Goal: Navigation & Orientation: Find specific page/section

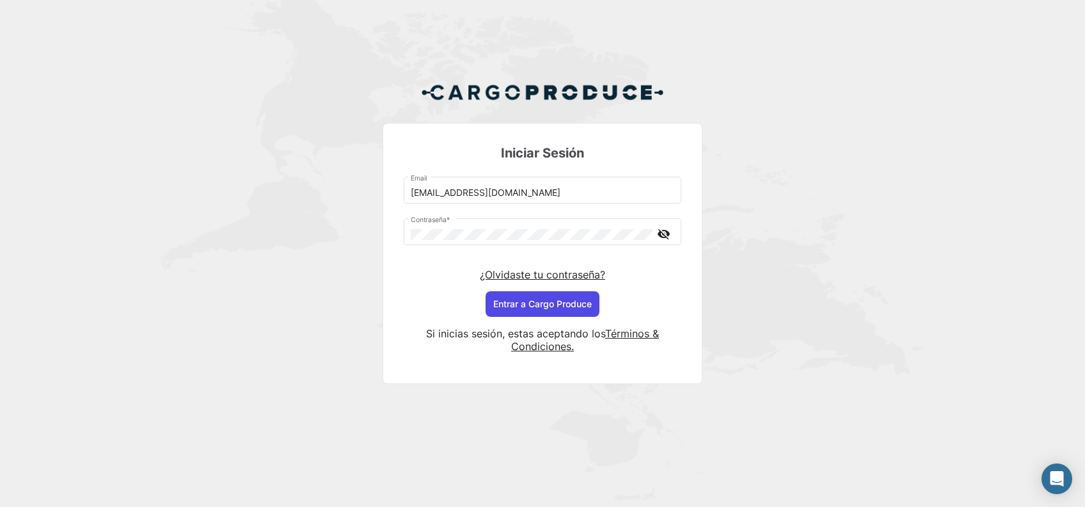
click at [575, 305] on button "Entrar a Cargo Produce" at bounding box center [543, 304] width 114 height 26
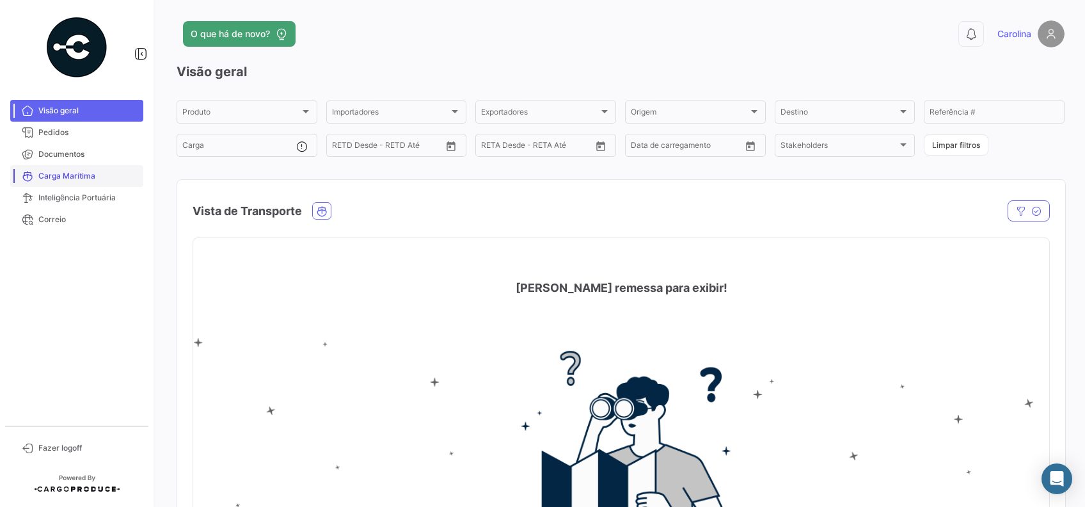
click at [67, 180] on span "Carga Marítima" at bounding box center [88, 176] width 100 height 12
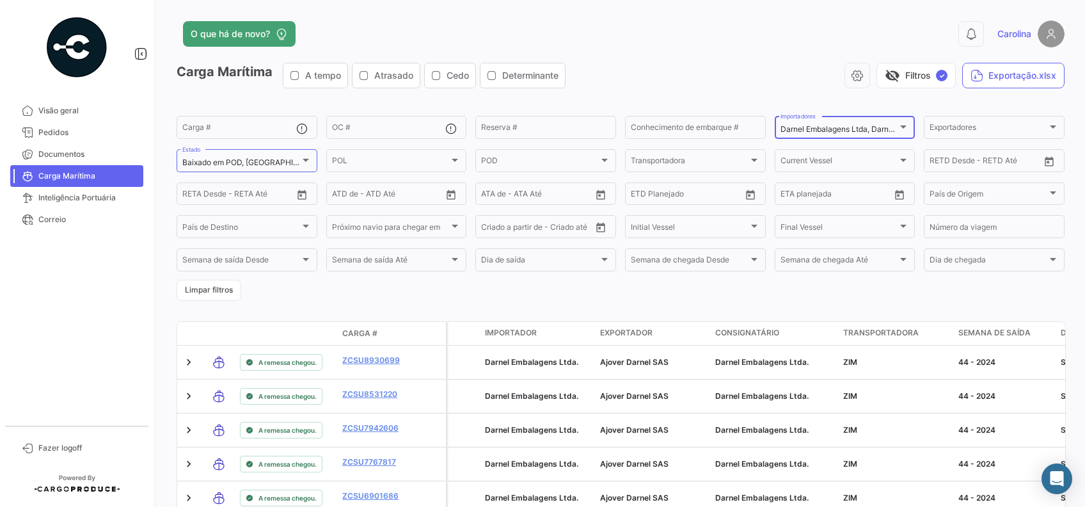
click at [898, 123] on div at bounding box center [904, 127] width 12 height 10
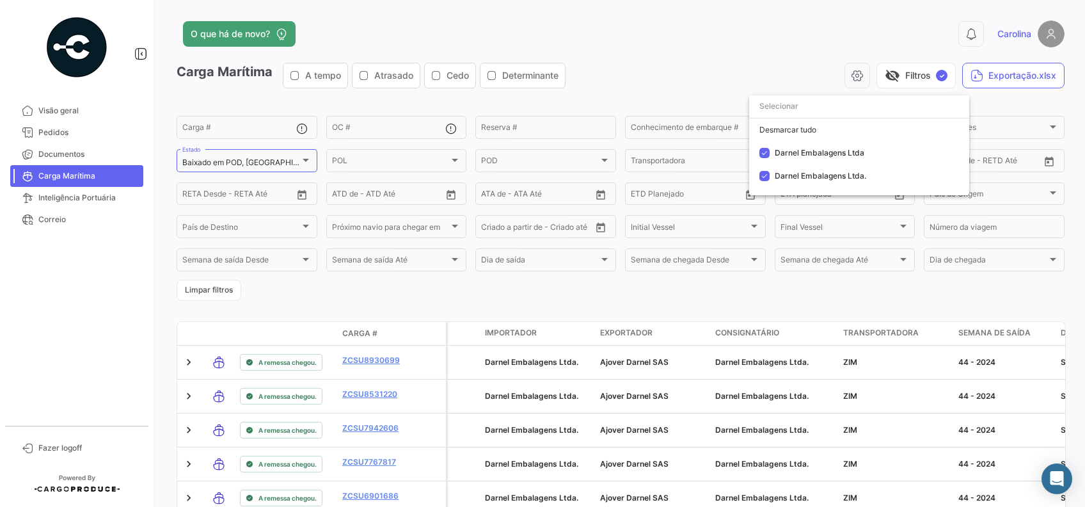
click at [892, 123] on div "Desmarcar tudo" at bounding box center [859, 129] width 220 height 23
click at [199, 289] on div at bounding box center [542, 253] width 1085 height 507
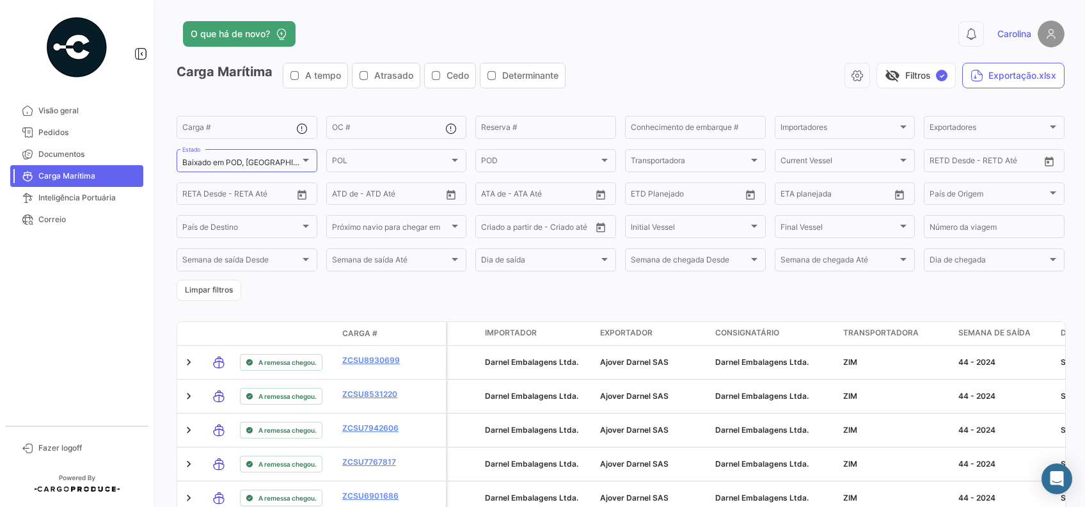
click at [199, 289] on button "Limpar filtros" at bounding box center [209, 290] width 65 height 21
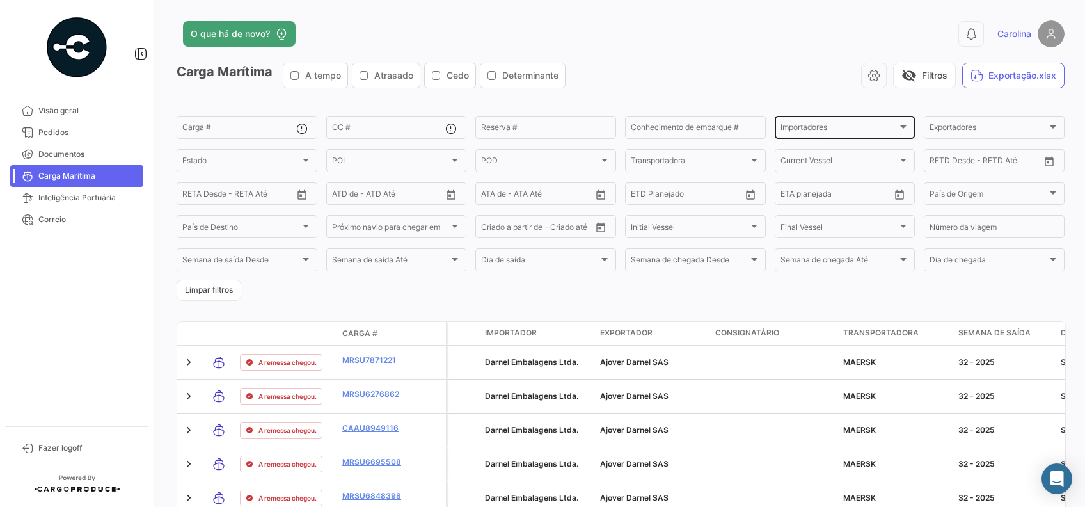
click at [870, 132] on div "Importadores" at bounding box center [840, 129] width 118 height 9
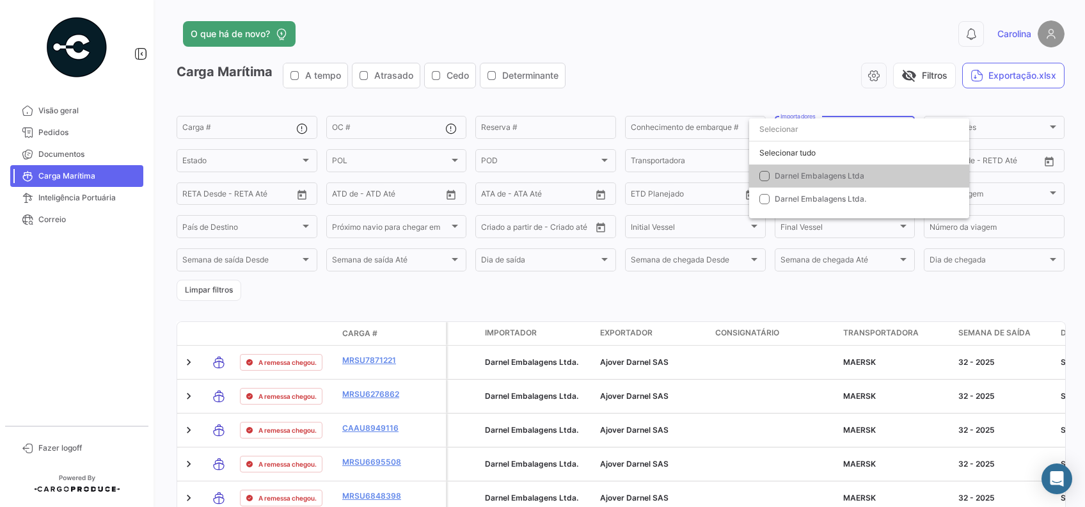
click at [831, 283] on div at bounding box center [542, 253] width 1085 height 507
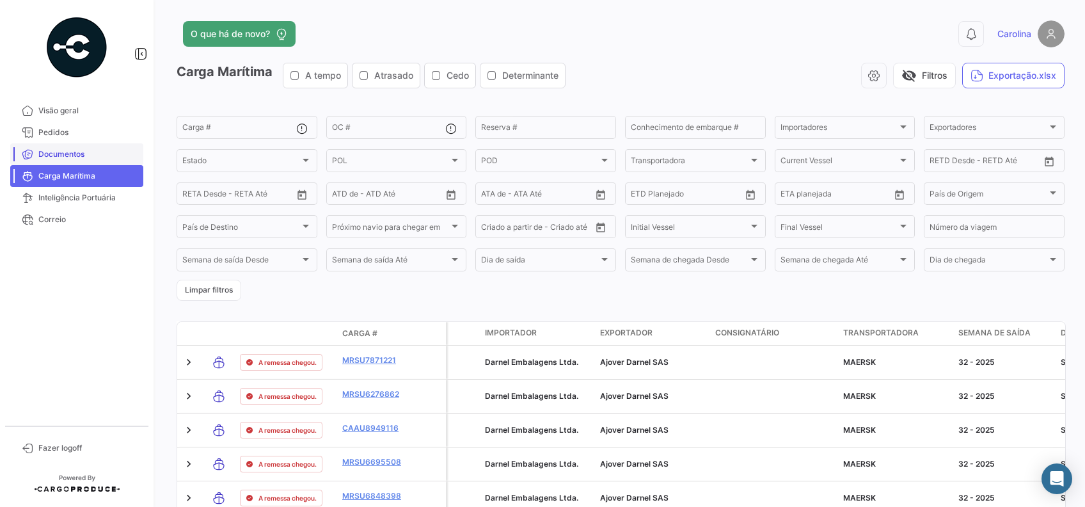
drag, startPoint x: 74, startPoint y: 106, endPoint x: 116, endPoint y: 145, distance: 57.5
click at [74, 106] on span "Visão geral" at bounding box center [88, 111] width 100 height 12
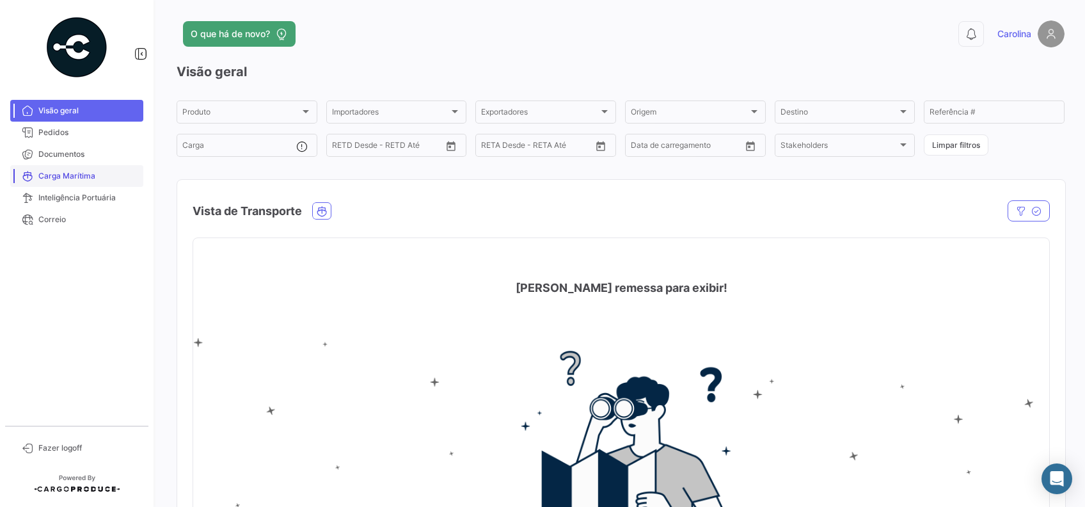
click at [59, 177] on span "Carga Marítima" at bounding box center [88, 176] width 100 height 12
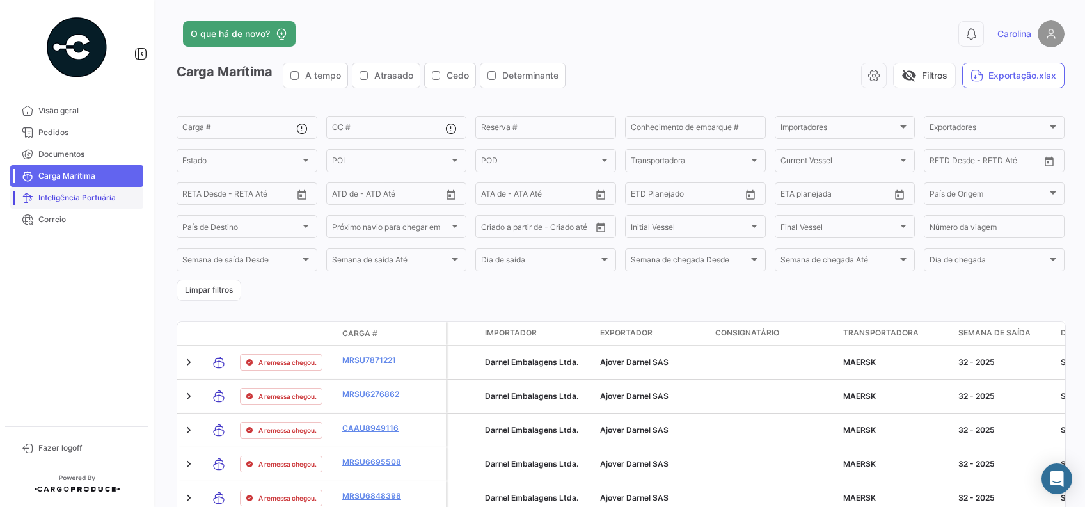
click at [95, 200] on span "Inteligência Portuária" at bounding box center [88, 198] width 100 height 12
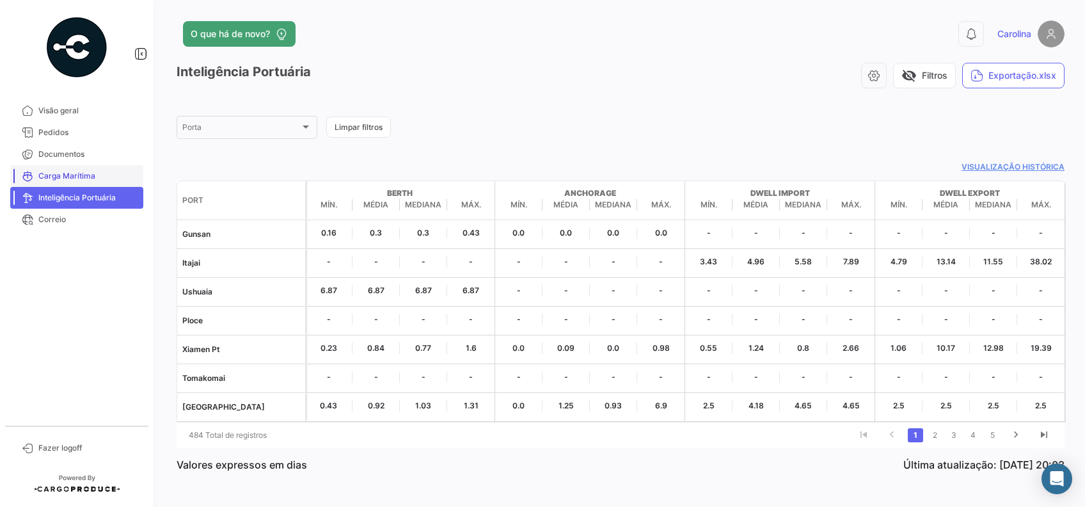
click at [79, 166] on link "Carga Marítima" at bounding box center [76, 176] width 133 height 22
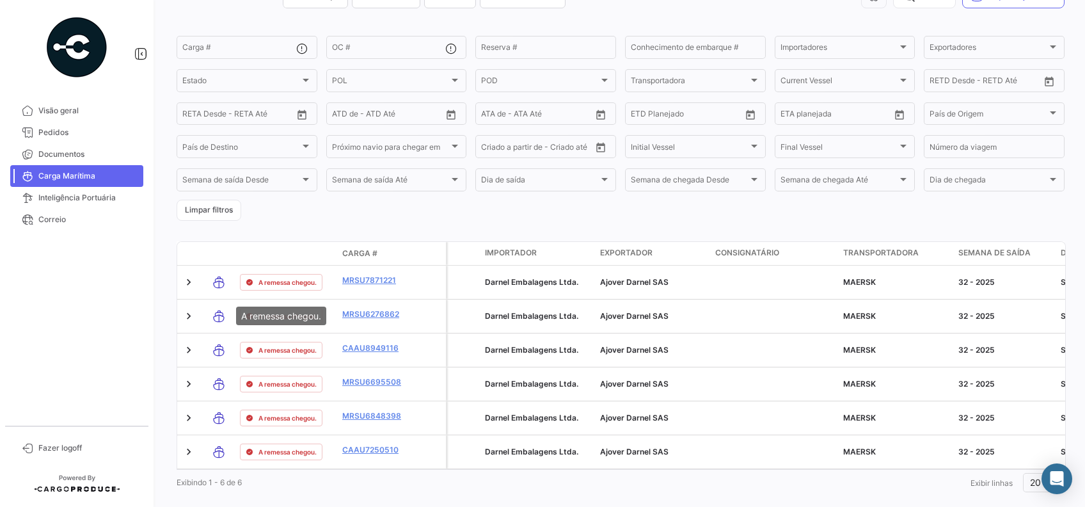
scroll to position [28, 0]
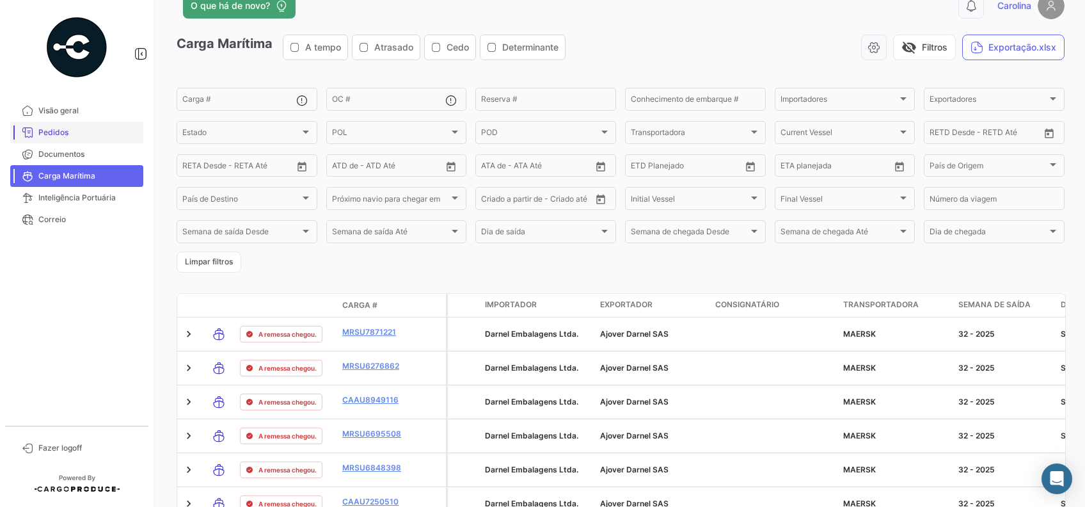
click at [40, 114] on span "Visão geral" at bounding box center [88, 111] width 100 height 12
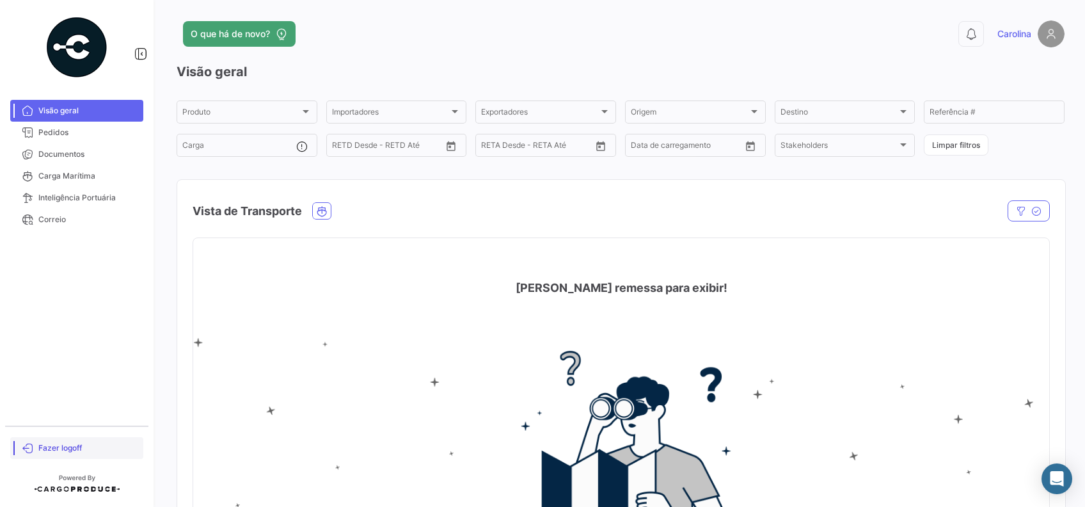
click at [69, 447] on span "Fazer logoff" at bounding box center [88, 448] width 100 height 12
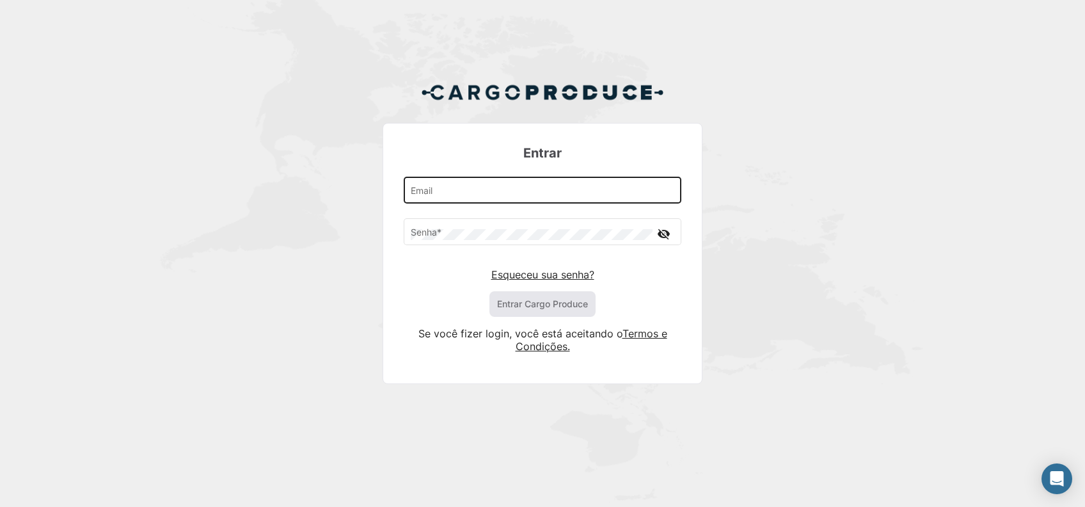
click at [527, 178] on div "Email" at bounding box center [543, 189] width 264 height 29
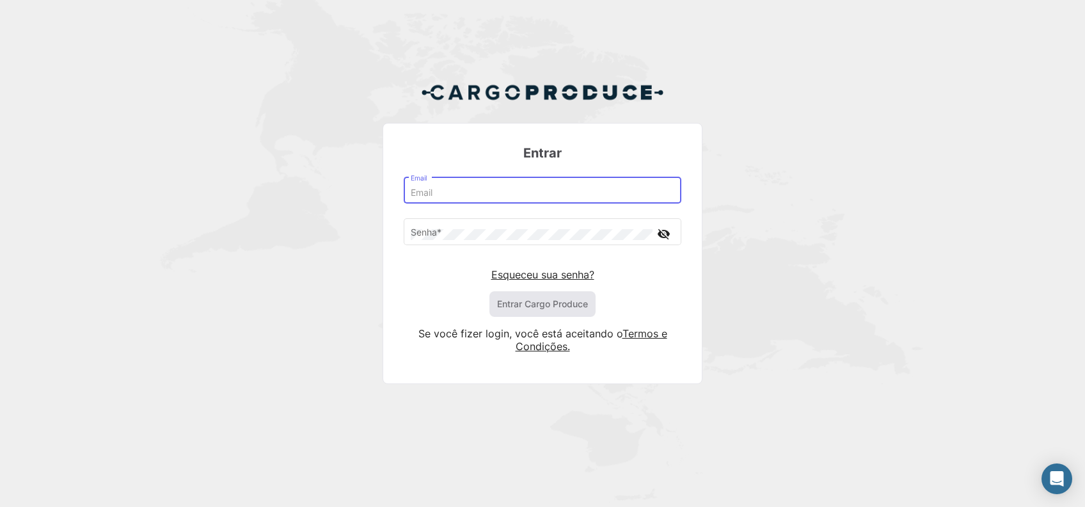
click at [515, 191] on input "Email" at bounding box center [543, 193] width 264 height 11
type input "[EMAIL_ADDRESS][DOMAIN_NAME]"
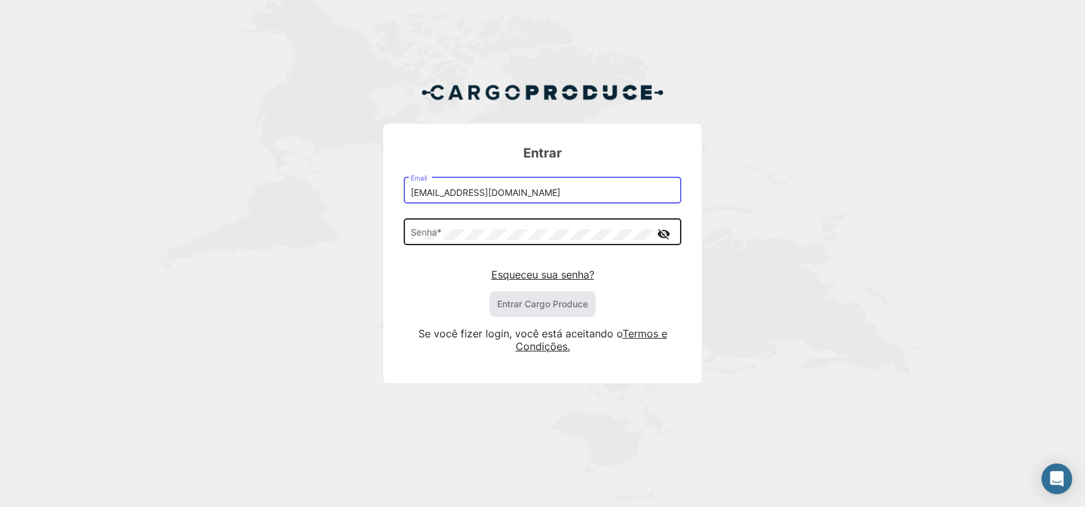
click at [489, 241] on div "Senha *" at bounding box center [532, 230] width 242 height 29
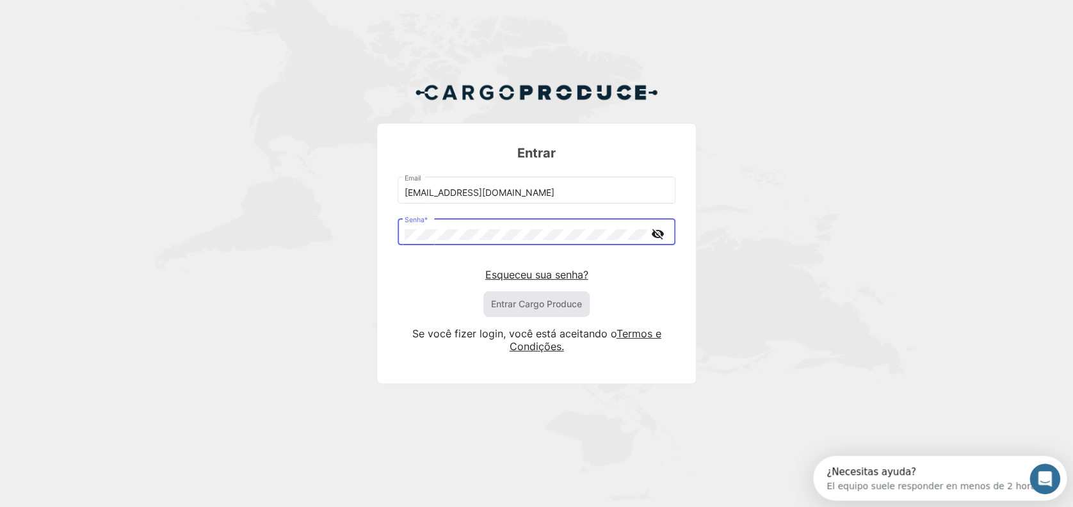
click at [777, 142] on div "Entrar [EMAIL_ADDRESS][DOMAIN_NAME] Email Senha * visibility_off Esqueceu sua s…" at bounding box center [536, 238] width 1073 height 476
